Goal: Information Seeking & Learning: Learn about a topic

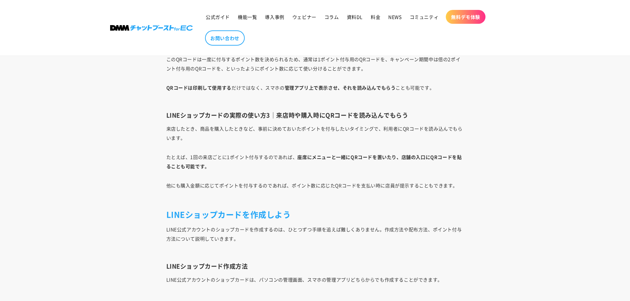
scroll to position [1996, 0]
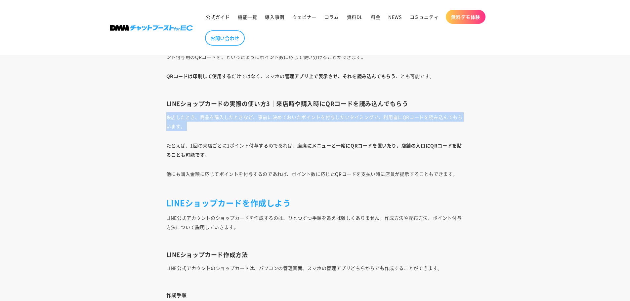
drag, startPoint x: 164, startPoint y: 118, endPoint x: 165, endPoint y: 141, distance: 22.9
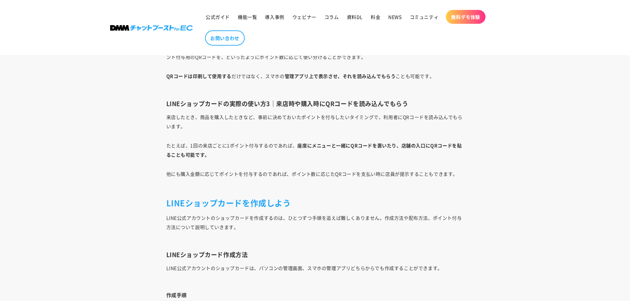
drag, startPoint x: 165, startPoint y: 141, endPoint x: 164, endPoint y: 183, distance: 42.0
drag, startPoint x: 164, startPoint y: 183, endPoint x: 115, endPoint y: 187, distance: 49.1
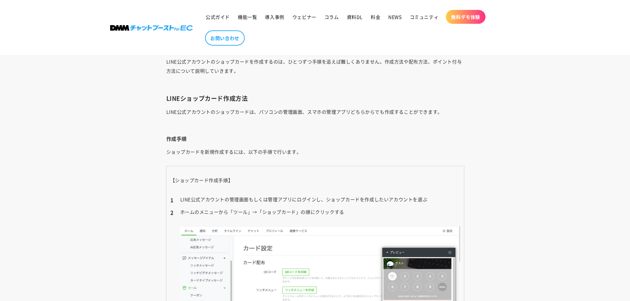
scroll to position [2152, 0]
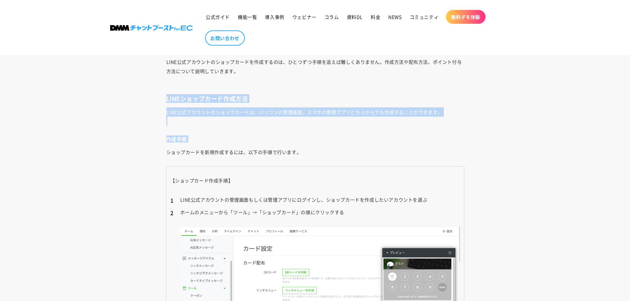
drag, startPoint x: 164, startPoint y: 97, endPoint x: 162, endPoint y: 155, distance: 58.2
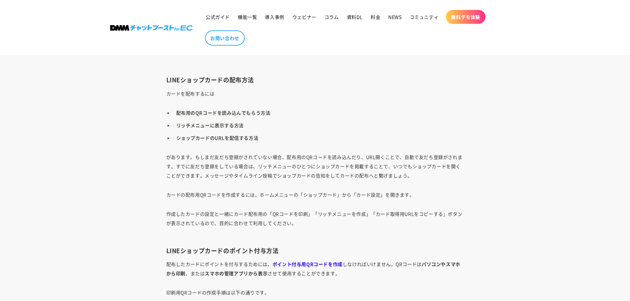
scroll to position [3362, 0]
drag, startPoint x: 183, startPoint y: 71, endPoint x: 219, endPoint y: 107, distance: 50.8
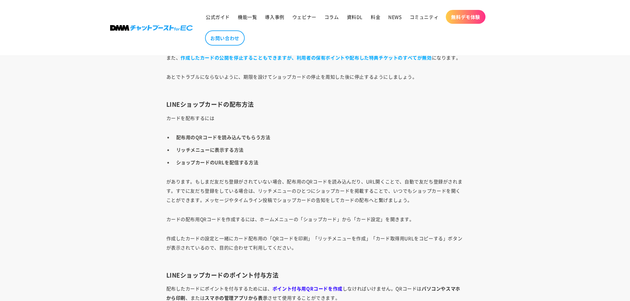
scroll to position [3334, 0]
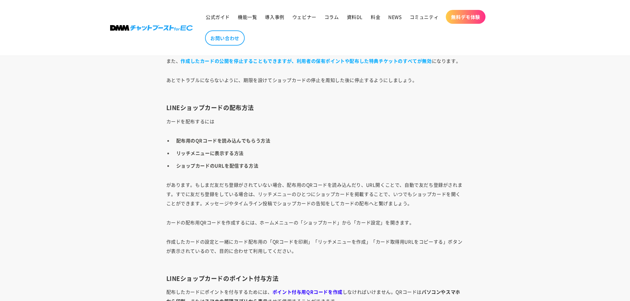
drag, startPoint x: 160, startPoint y: 130, endPoint x: 171, endPoint y: 141, distance: 15.9
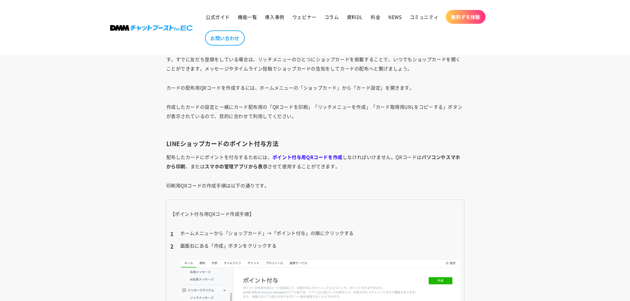
scroll to position [3469, 0]
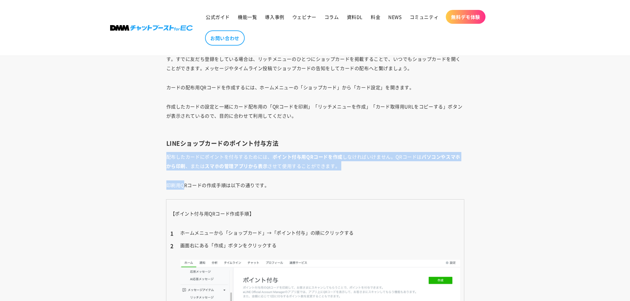
drag, startPoint x: 167, startPoint y: 159, endPoint x: 186, endPoint y: 175, distance: 25.1
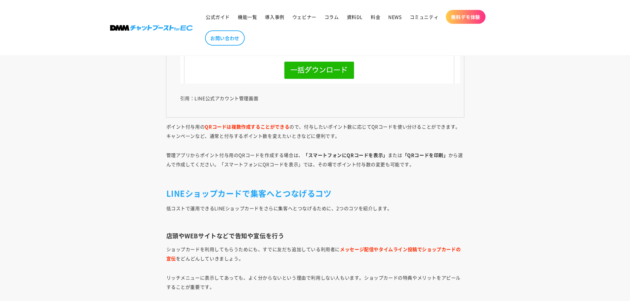
scroll to position [4197, 0]
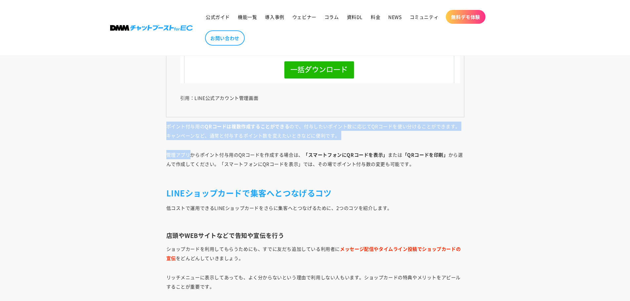
drag, startPoint x: 161, startPoint y: 127, endPoint x: 196, endPoint y: 154, distance: 43.6
click at [209, 165] on p "管理アプリからポイント付与用のQRコードを作成する場合は、 「スマートフォンにQRコードを表示」 または 「QRコードを印刷」 から選んで作成してください。「…" at bounding box center [315, 164] width 298 height 28
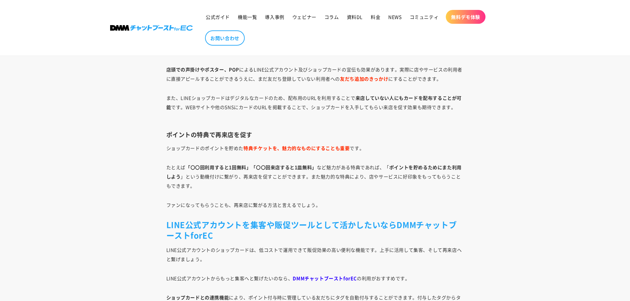
scroll to position [4435, 0]
